Goal: Task Accomplishment & Management: Manage account settings

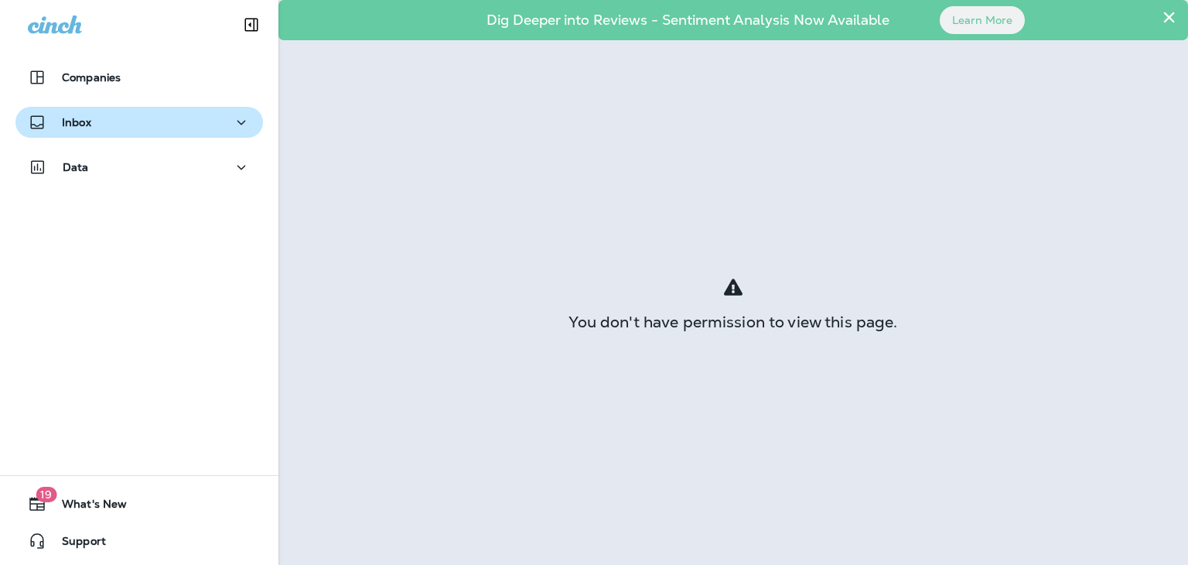
click at [174, 124] on div "Inbox" at bounding box center [139, 122] width 223 height 19
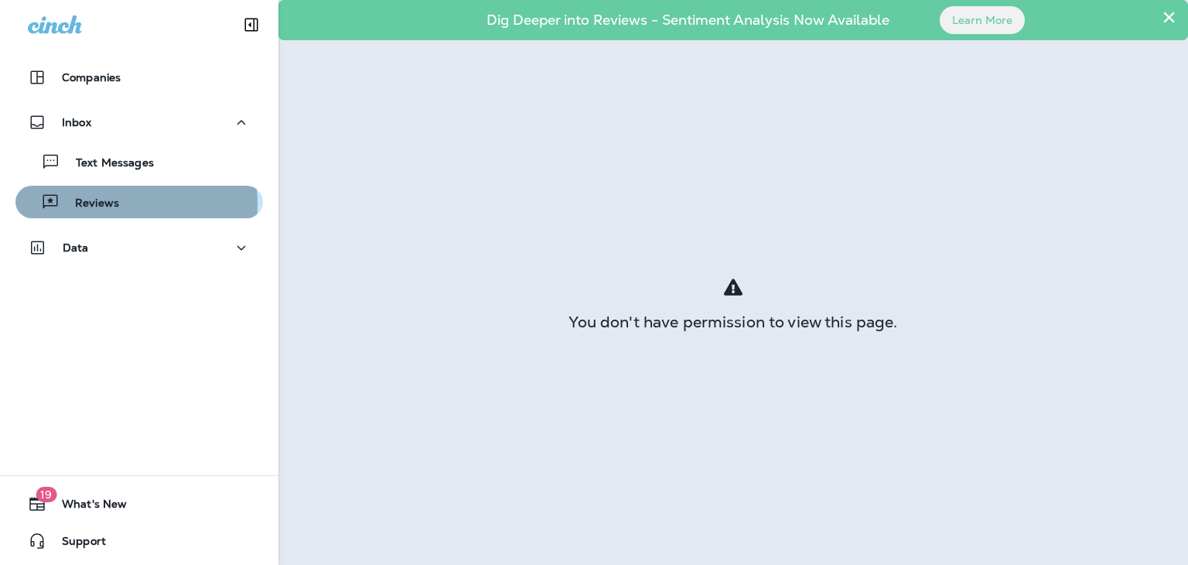
click at [121, 204] on div "Reviews" at bounding box center [139, 201] width 235 height 23
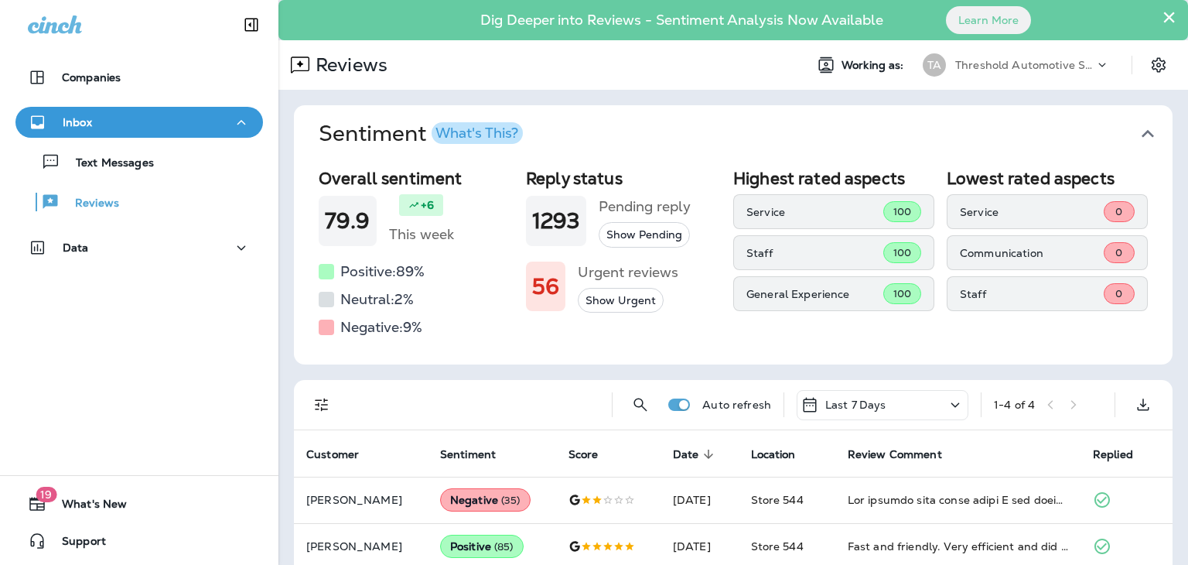
click at [1162, 17] on button "×" at bounding box center [1169, 17] width 15 height 25
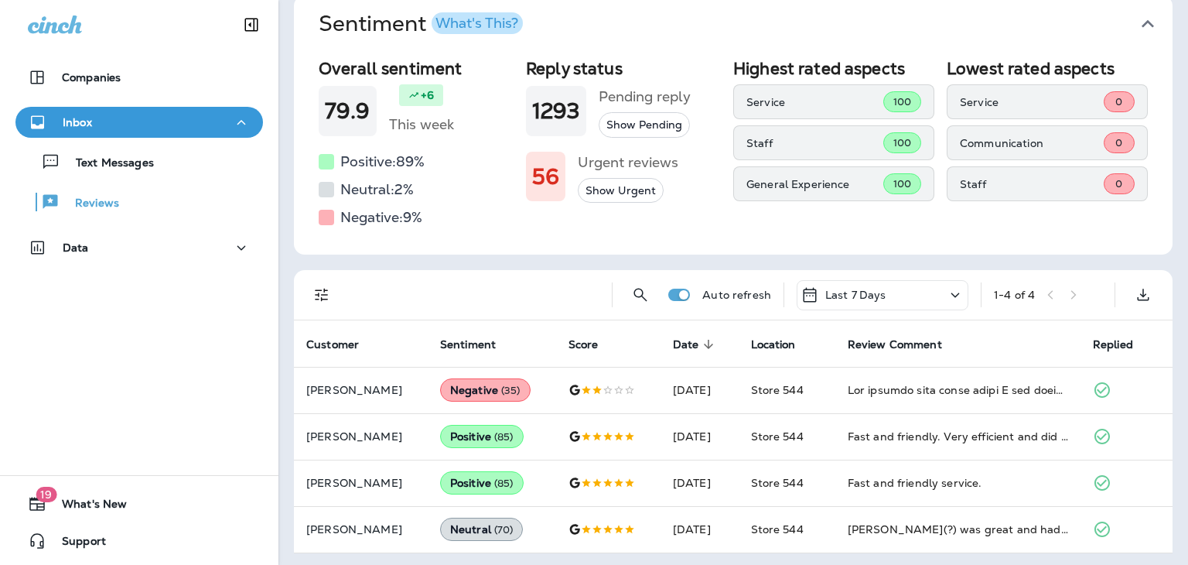
scroll to position [73, 0]
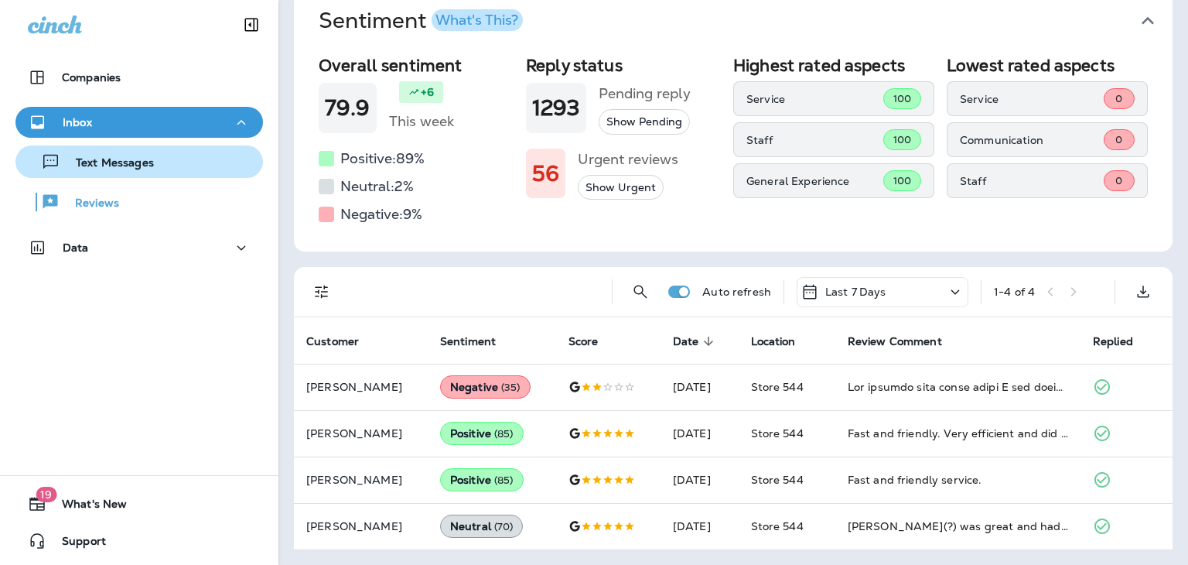
click at [165, 161] on div "Text Messages" at bounding box center [139, 161] width 235 height 23
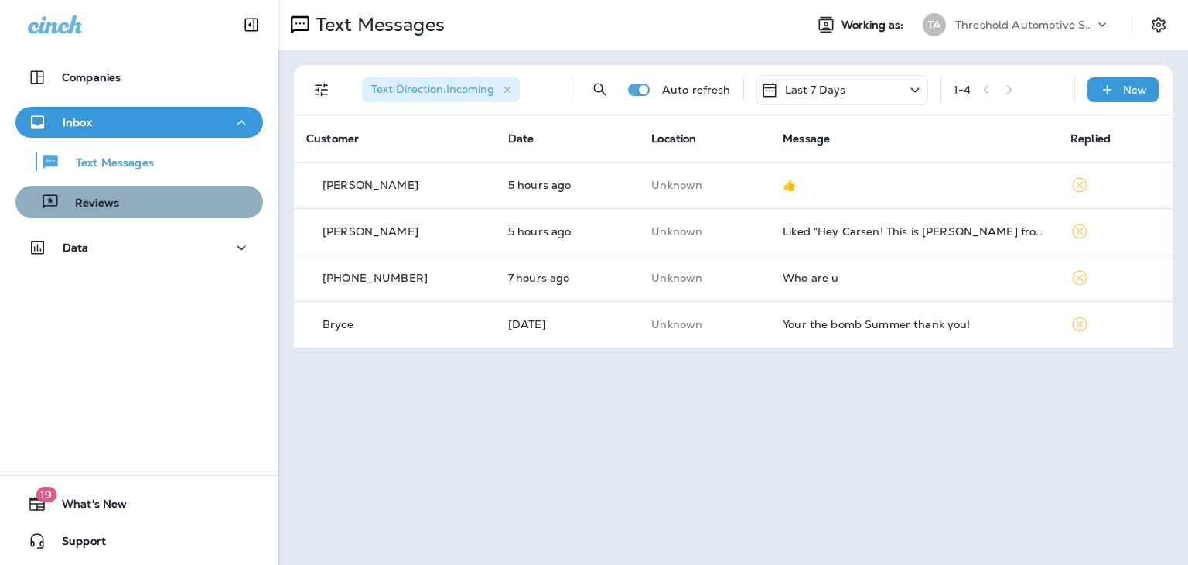
click at [145, 200] on div "Reviews" at bounding box center [139, 201] width 235 height 23
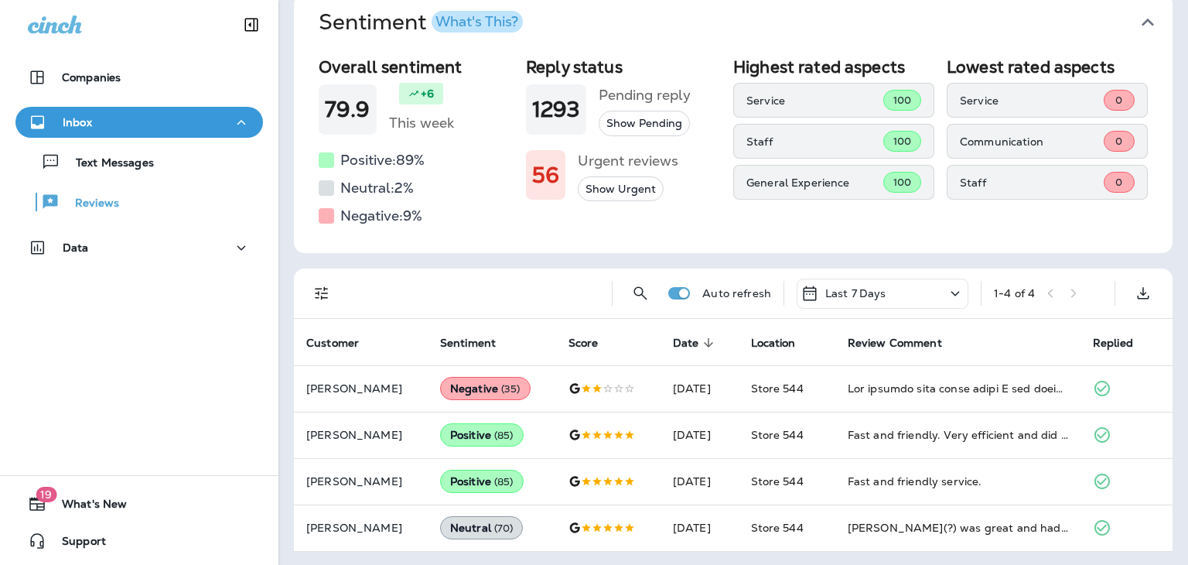
scroll to position [73, 0]
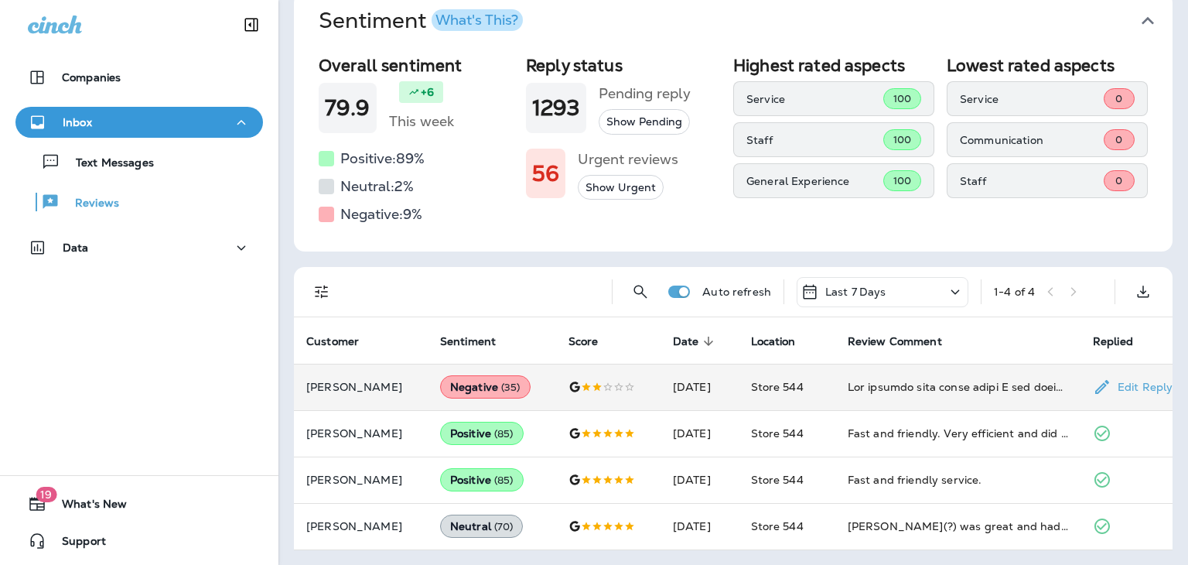
click at [1114, 388] on p "Edit Reply" at bounding box center [1142, 387] width 61 height 12
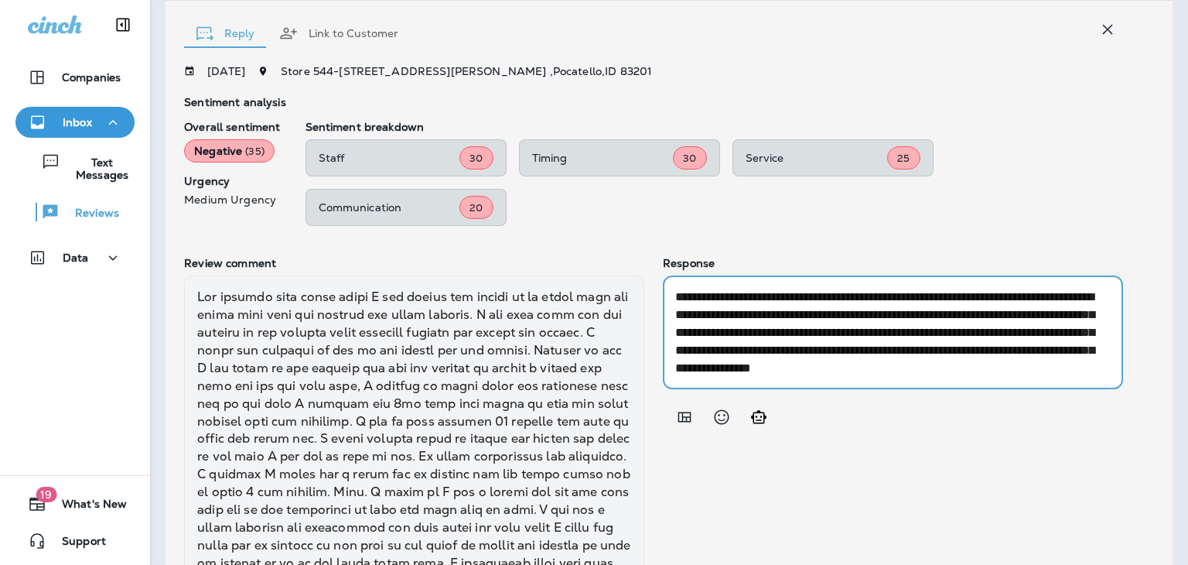
scroll to position [35, 0]
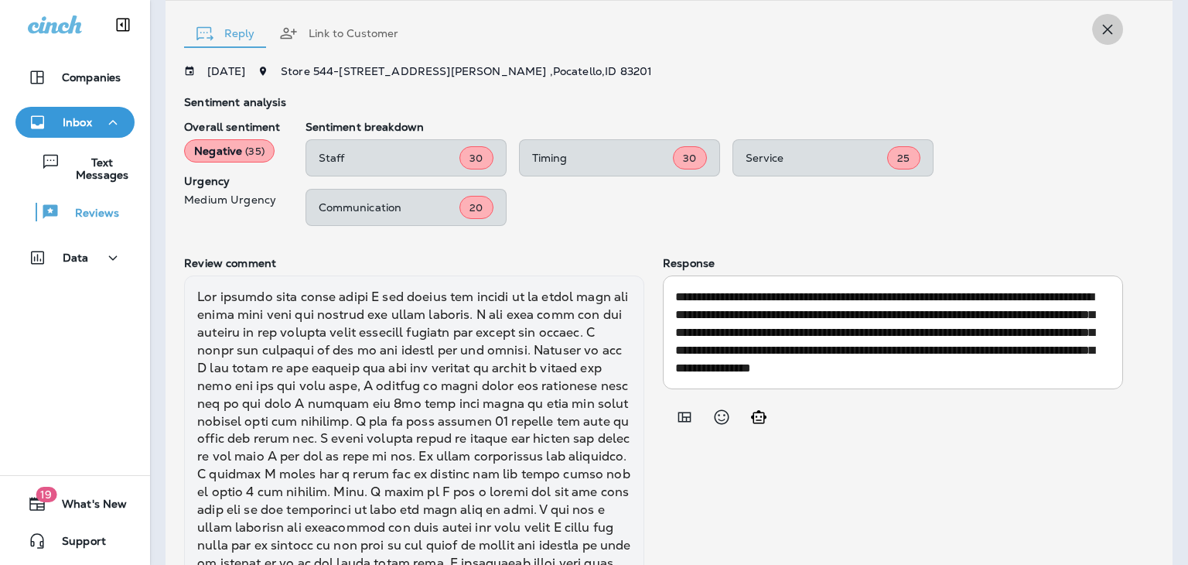
click at [1098, 26] on icon "button" at bounding box center [1107, 29] width 19 height 19
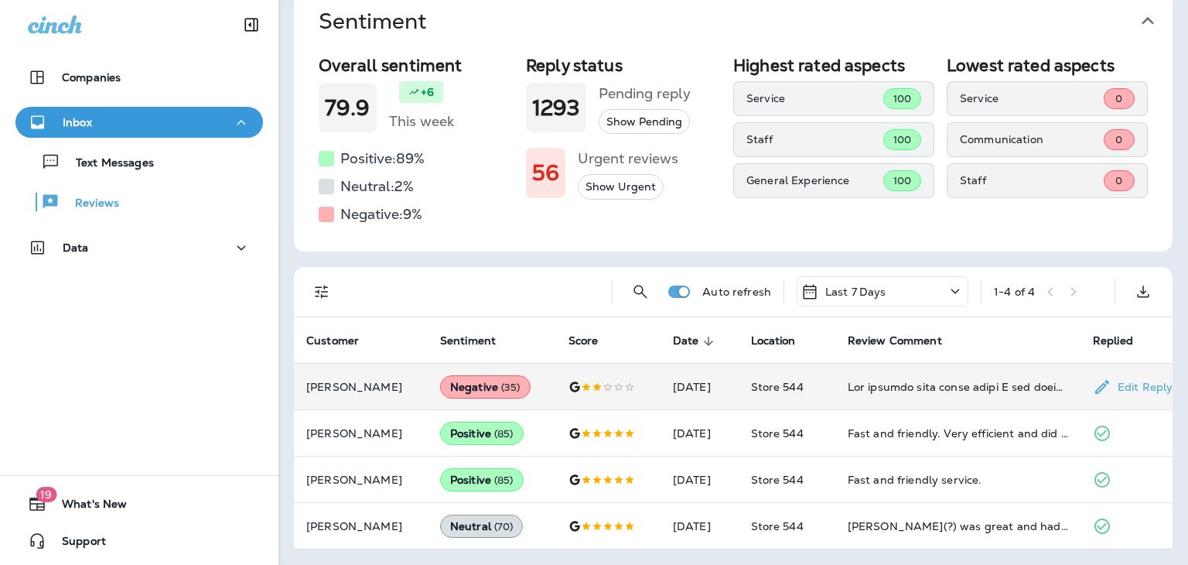
scroll to position [73, 0]
